Goal: Complete application form: Complete application form

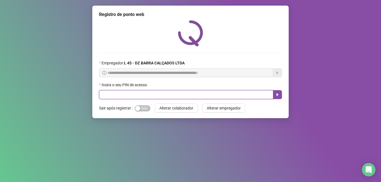
click at [133, 94] on input "text" at bounding box center [186, 94] width 174 height 9
type input "*****"
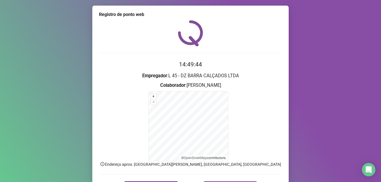
scroll to position [35, 0]
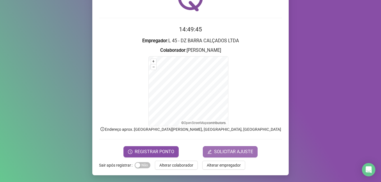
click at [235, 153] on span "SOLICITAR AJUSTE" at bounding box center [233, 152] width 39 height 7
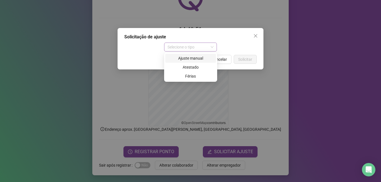
click at [213, 47] on span "Selecione o tipo" at bounding box center [190, 47] width 46 height 8
click at [198, 59] on div "Ajuste manual" at bounding box center [190, 58] width 44 height 6
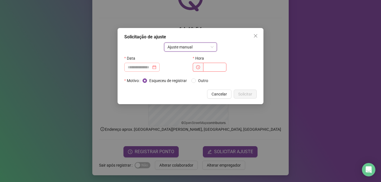
click at [156, 67] on div at bounding box center [142, 67] width 29 height 6
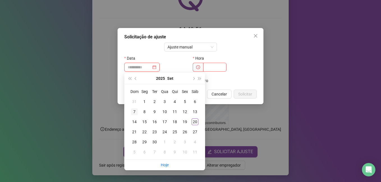
type input "**********"
click at [134, 112] on div "7" at bounding box center [134, 111] width 7 height 7
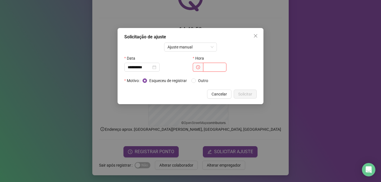
click at [221, 67] on input "text" at bounding box center [214, 67] width 23 height 9
type input "*****"
click at [239, 92] on span "Solicitar" at bounding box center [245, 94] width 14 height 6
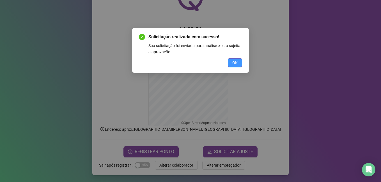
click at [237, 62] on span "OK" at bounding box center [234, 63] width 5 height 6
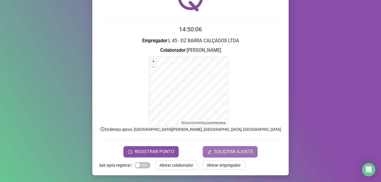
click at [233, 151] on span "SOLICITAR AJUSTE" at bounding box center [233, 152] width 39 height 7
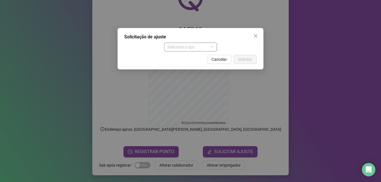
click at [213, 46] on span "Selecione o tipo" at bounding box center [190, 47] width 46 height 8
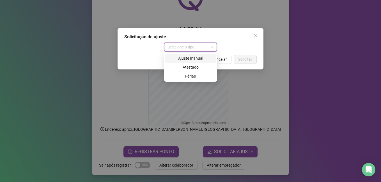
click at [201, 60] on div "Ajuste manual" at bounding box center [190, 58] width 44 height 6
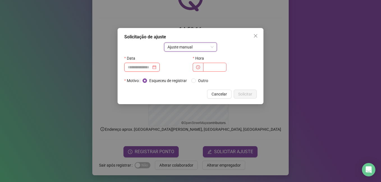
click at [151, 67] on input at bounding box center [140, 67] width 24 height 6
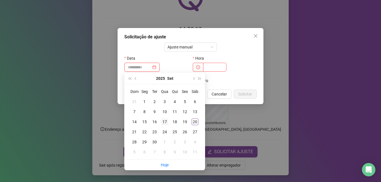
type input "**********"
click at [164, 122] on div "17" at bounding box center [164, 122] width 7 height 7
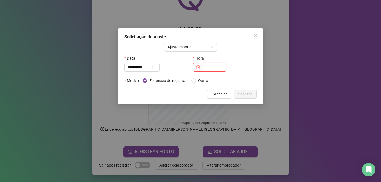
click at [212, 67] on input "text" at bounding box center [214, 67] width 23 height 9
type input "*****"
click at [247, 93] on span "Solicitar" at bounding box center [245, 94] width 14 height 6
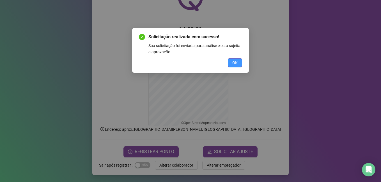
click at [232, 60] on span "OK" at bounding box center [234, 63] width 5 height 6
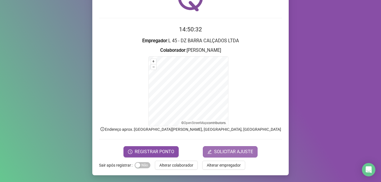
click at [236, 151] on span "SOLICITAR AJUSTE" at bounding box center [233, 152] width 39 height 7
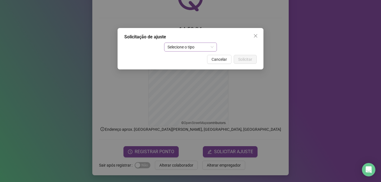
click at [198, 46] on span "Selecione o tipo" at bounding box center [190, 47] width 46 height 8
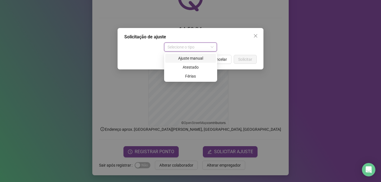
click at [193, 58] on div "Ajuste manual" at bounding box center [190, 58] width 44 height 6
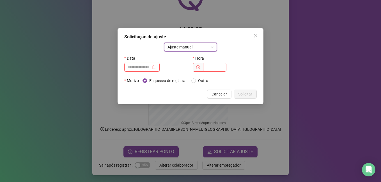
click at [149, 67] on input at bounding box center [140, 67] width 24 height 6
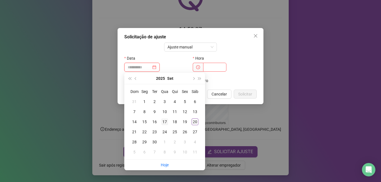
type input "**********"
click at [165, 122] on div "17" at bounding box center [164, 122] width 7 height 7
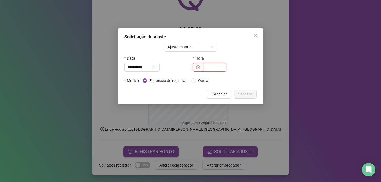
click at [209, 68] on input "text" at bounding box center [214, 67] width 23 height 9
type input "*****"
click at [245, 94] on span "Solicitar" at bounding box center [245, 94] width 14 height 6
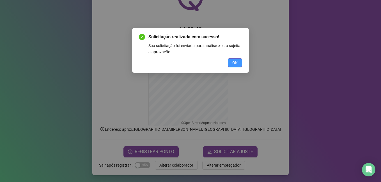
drag, startPoint x: 232, startPoint y: 60, endPoint x: 232, endPoint y: 63, distance: 3.4
click at [232, 63] on span "OK" at bounding box center [234, 63] width 5 height 6
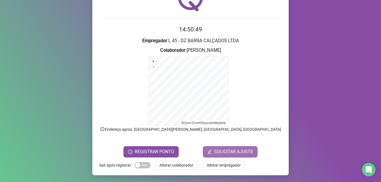
click at [237, 155] on span "SOLICITAR AJUSTE" at bounding box center [233, 152] width 39 height 7
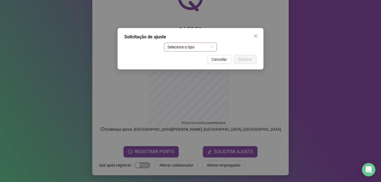
click at [201, 50] on span "Selecione o tipo" at bounding box center [190, 47] width 46 height 8
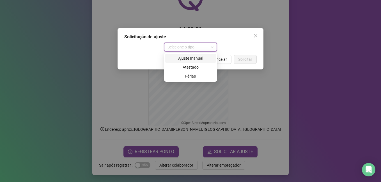
click at [200, 57] on div "Ajuste manual" at bounding box center [190, 58] width 44 height 6
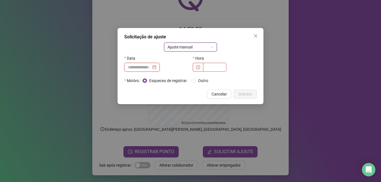
click at [140, 68] on input at bounding box center [140, 67] width 24 height 6
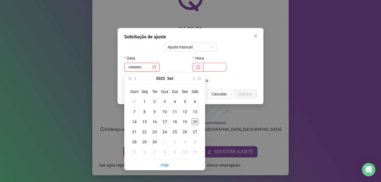
type input "**********"
click at [166, 122] on div "17" at bounding box center [164, 122] width 7 height 7
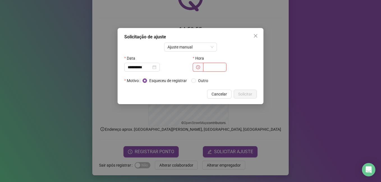
click at [211, 68] on input "text" at bounding box center [214, 67] width 23 height 9
type input "*****"
click at [244, 94] on span "Solicitar" at bounding box center [245, 94] width 14 height 6
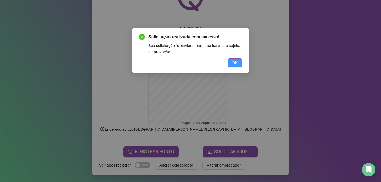
click at [234, 62] on span "OK" at bounding box center [234, 63] width 5 height 6
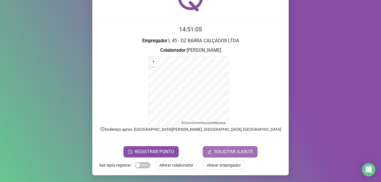
click at [231, 152] on span "SOLICITAR AJUSTE" at bounding box center [233, 152] width 39 height 7
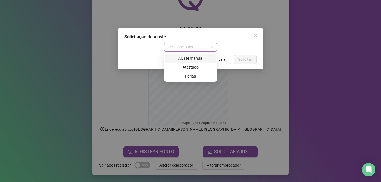
click at [198, 45] on span "Selecione o tipo" at bounding box center [190, 47] width 46 height 8
click at [199, 56] on div "Ajuste manual" at bounding box center [190, 58] width 44 height 6
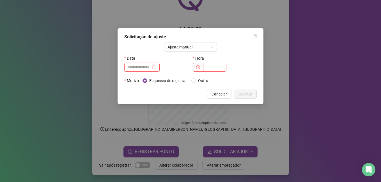
click at [138, 67] on input at bounding box center [140, 67] width 24 height 6
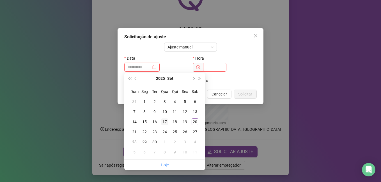
type input "**********"
click at [165, 121] on div "17" at bounding box center [164, 122] width 7 height 7
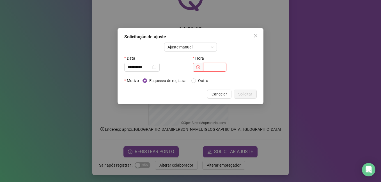
click at [220, 66] on input "text" at bounding box center [214, 67] width 23 height 9
type input "*****"
click at [245, 94] on span "Solicitar" at bounding box center [245, 94] width 14 height 6
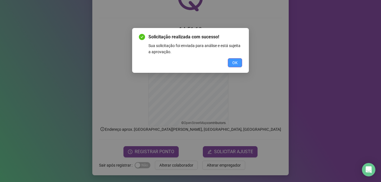
click at [234, 63] on span "OK" at bounding box center [234, 63] width 5 height 6
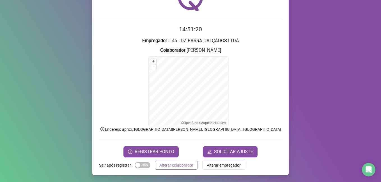
click at [171, 166] on span "Alterar colaborador" at bounding box center [176, 165] width 34 height 6
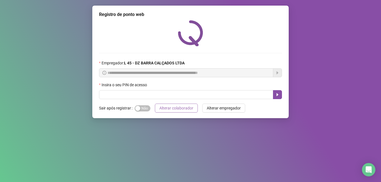
click at [180, 107] on span "Alterar colaborador" at bounding box center [176, 108] width 34 height 6
